Goal: Information Seeking & Learning: Learn about a topic

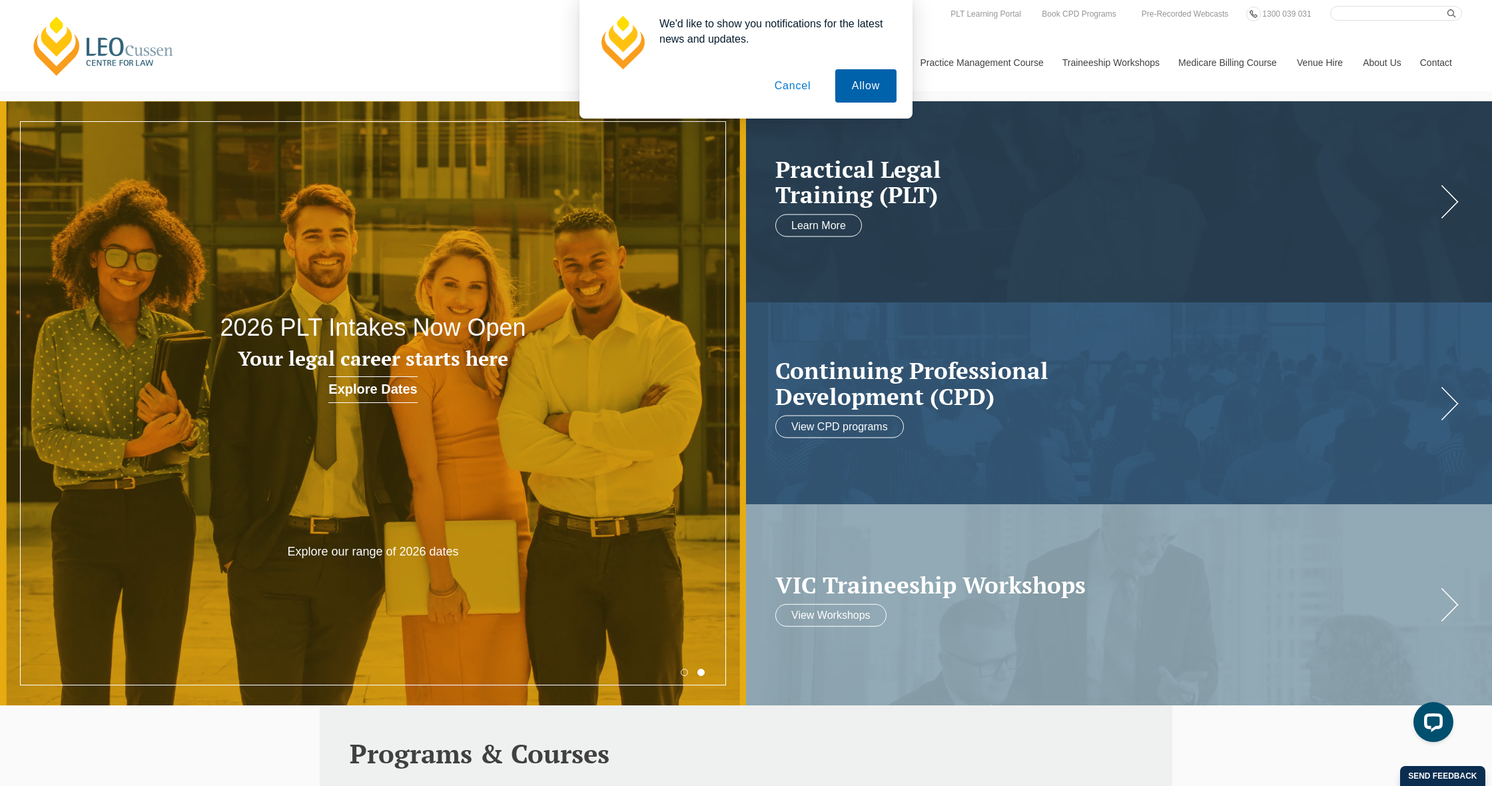
click at [860, 90] on button "Allow" at bounding box center [865, 85] width 61 height 33
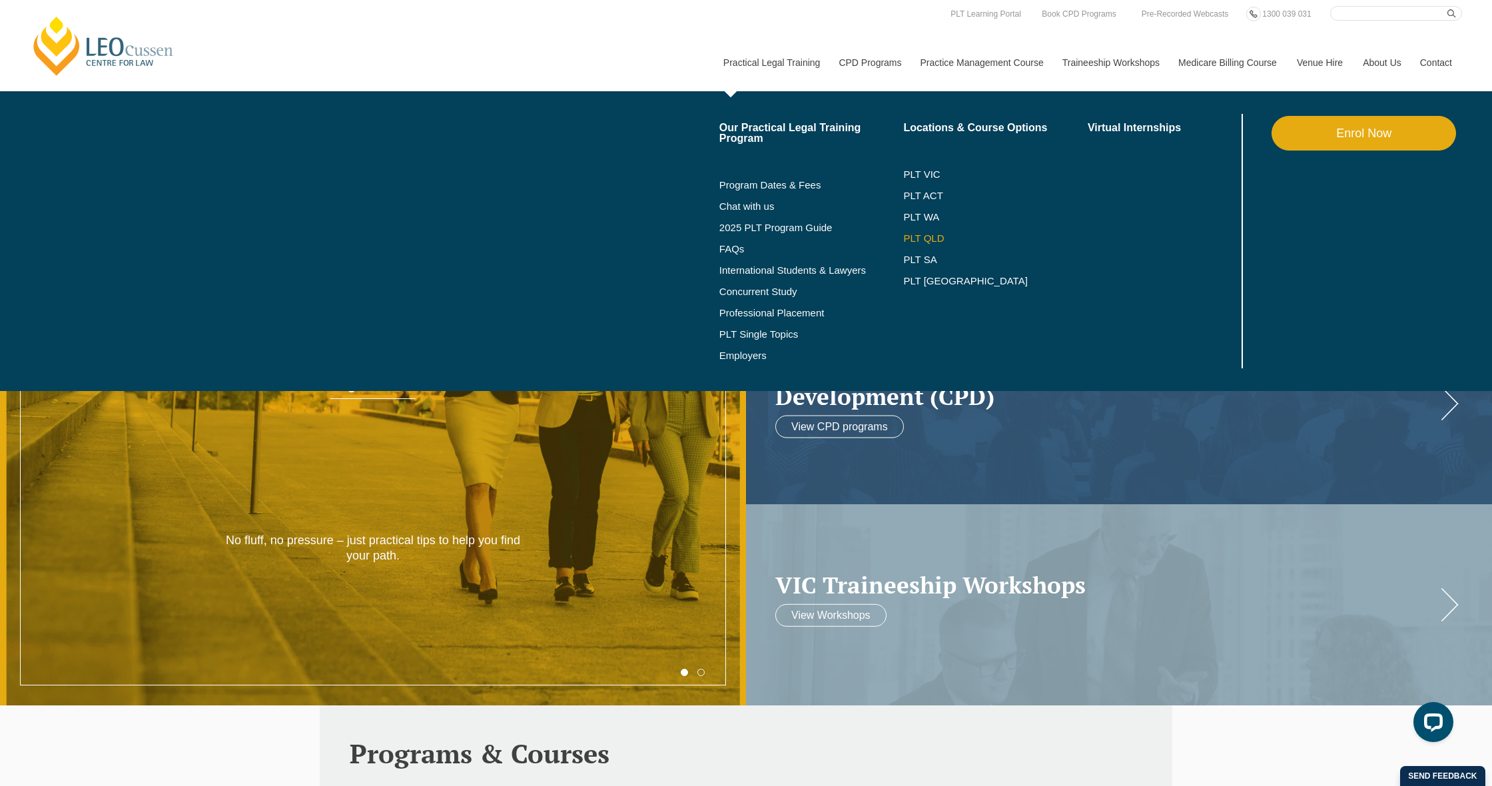
click at [918, 238] on link "PLT QLD" at bounding box center [995, 238] width 184 height 11
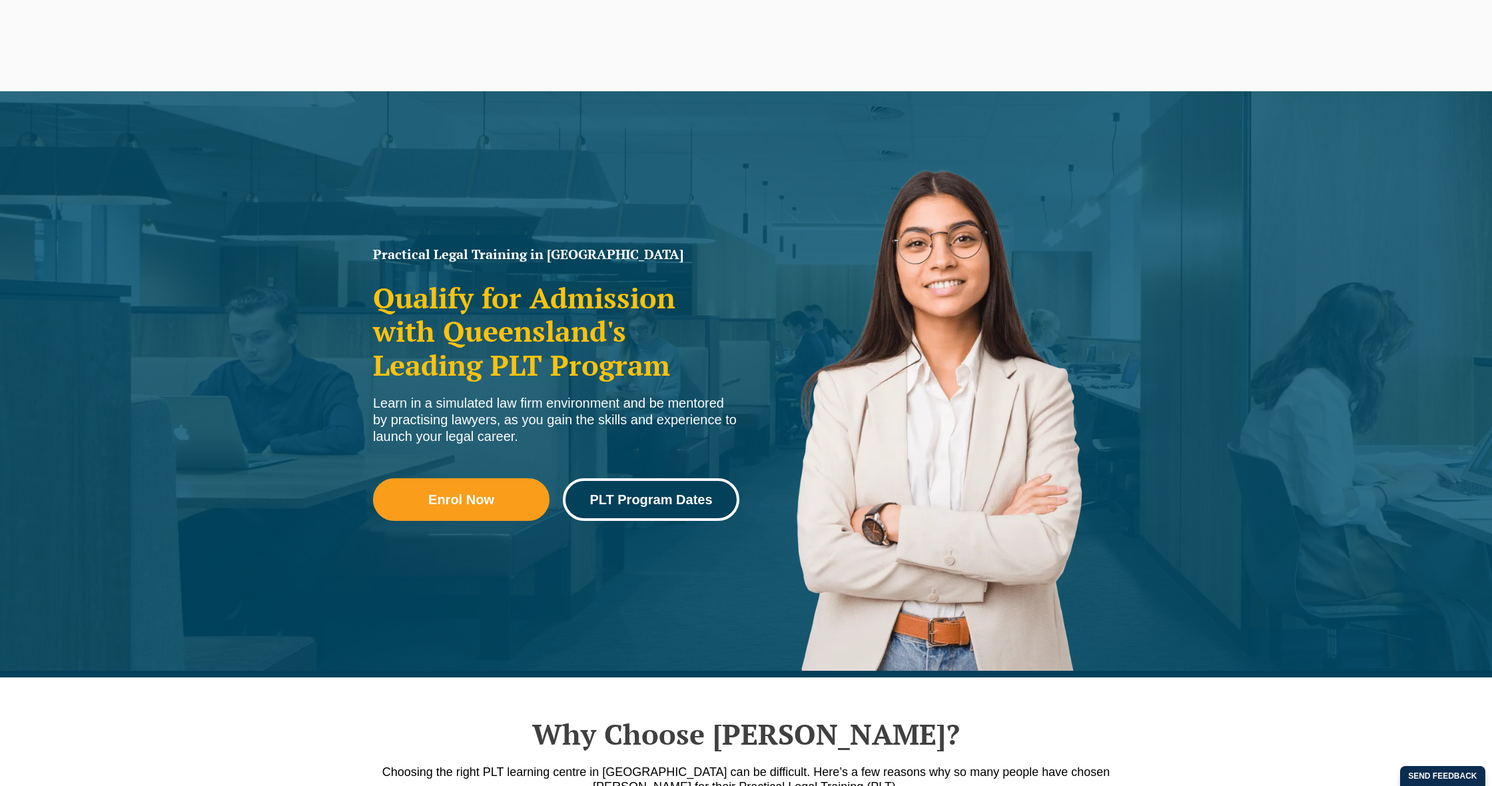
click at [660, 501] on span "PLT Program Dates" at bounding box center [650, 499] width 123 height 13
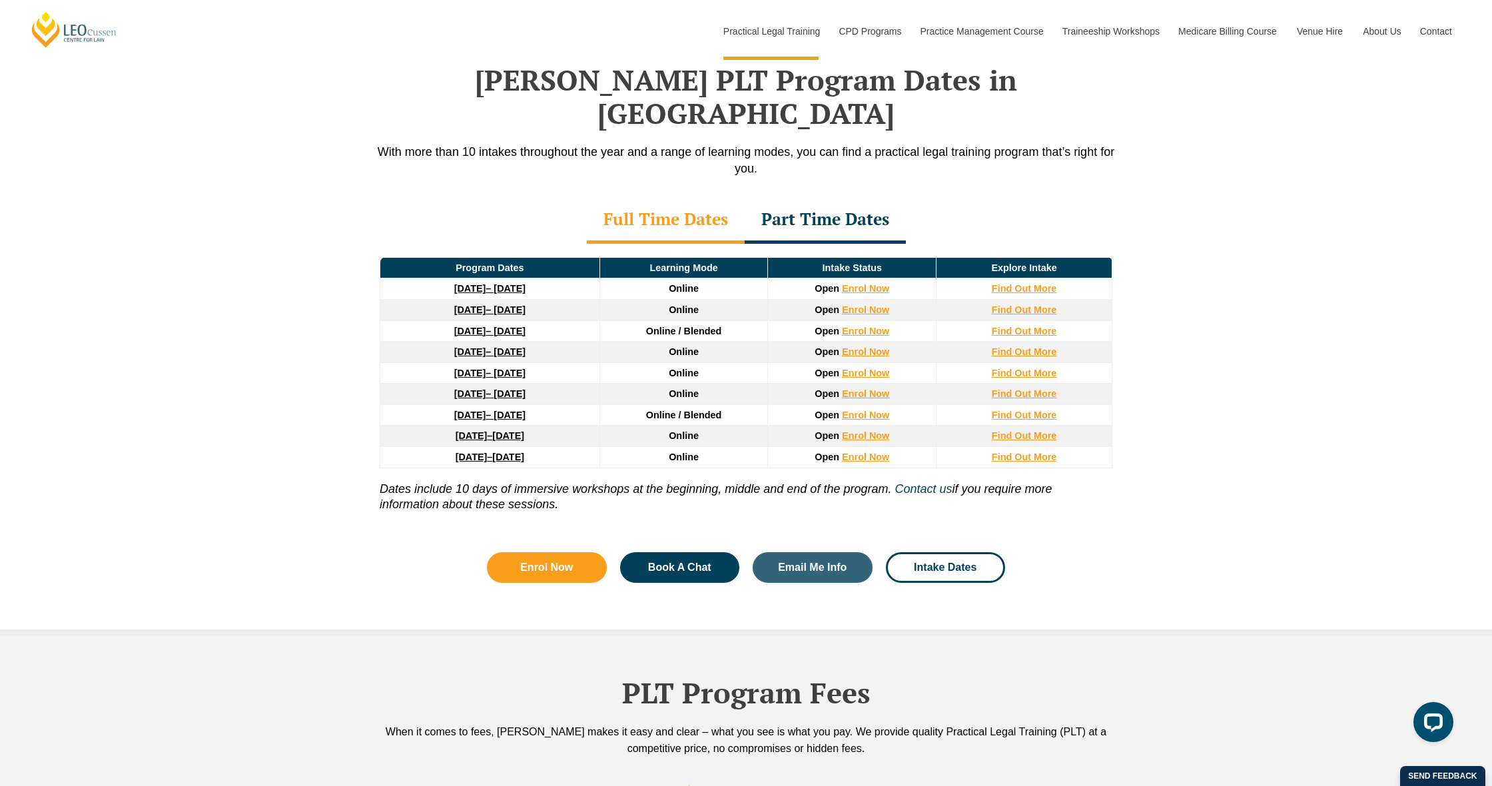
click at [470, 326] on strong "[DATE]" at bounding box center [470, 331] width 32 height 11
